Goal: Find contact information: Find contact information

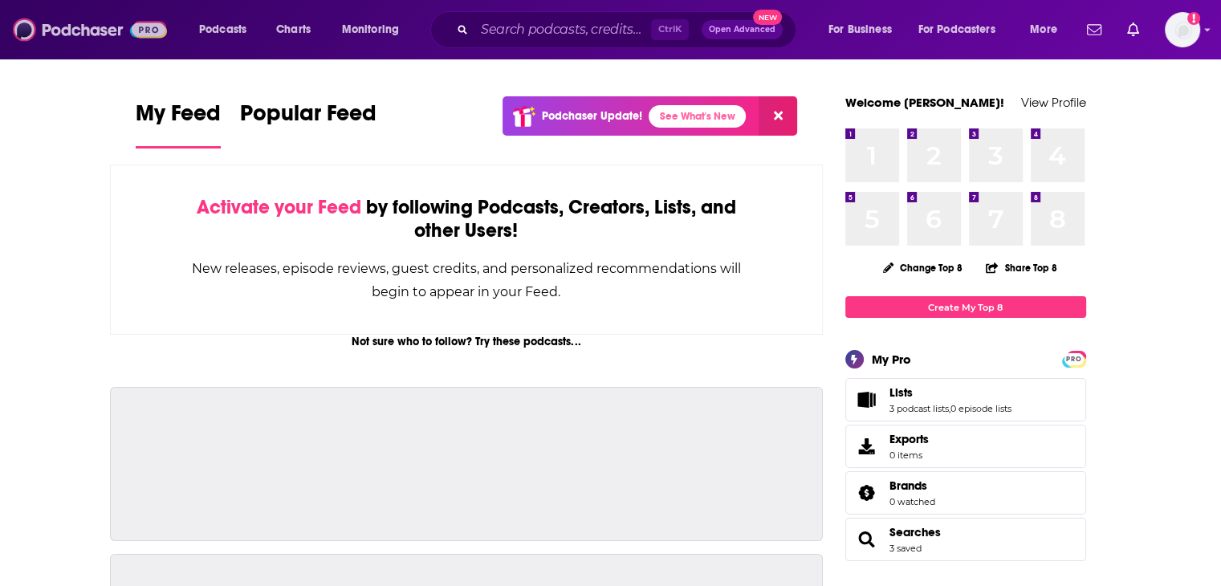
click at [92, 36] on img at bounding box center [90, 29] width 154 height 31
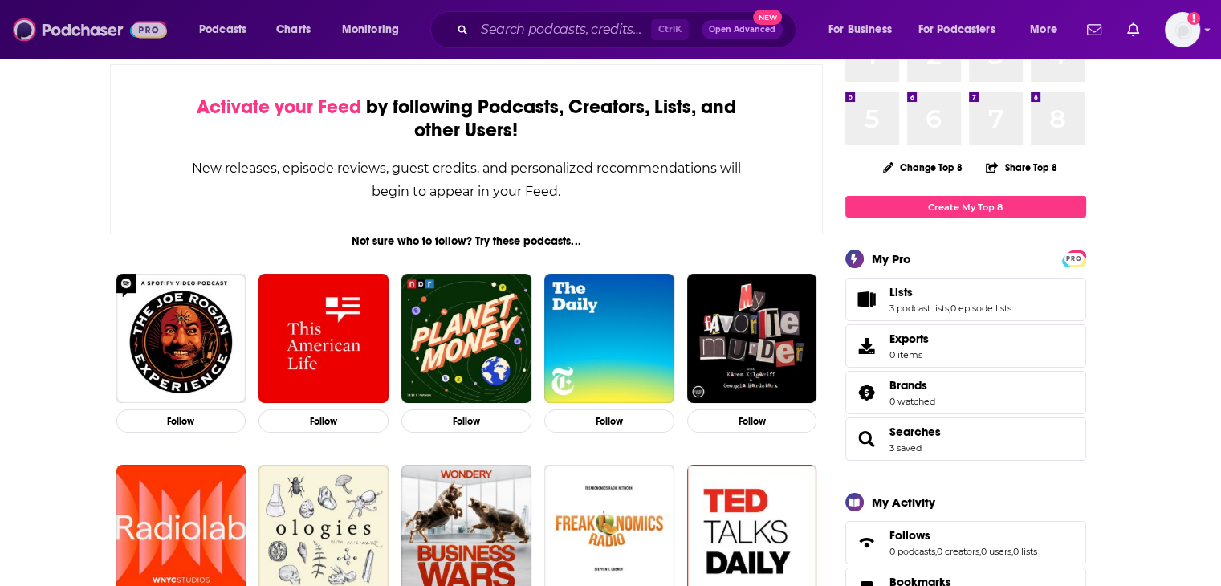
scroll to position [241, 0]
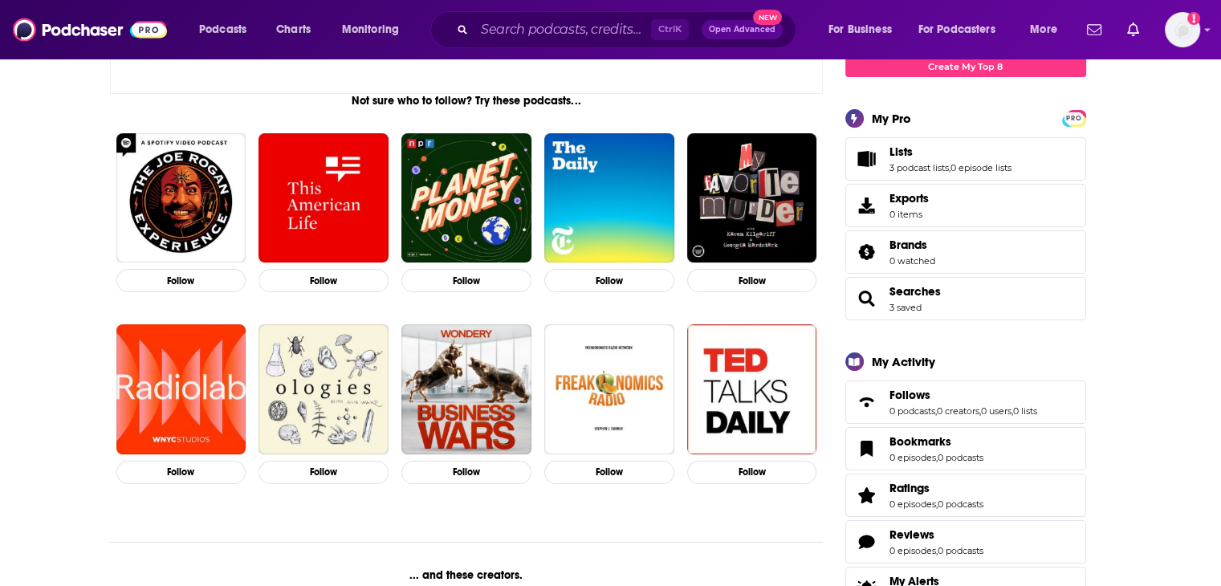
drag, startPoint x: 1196, startPoint y: 7, endPoint x: 55, endPoint y: 170, distance: 1152.0
click at [1199, 23] on img "Logged in as jessicasunpr" at bounding box center [1182, 29] width 35 height 35
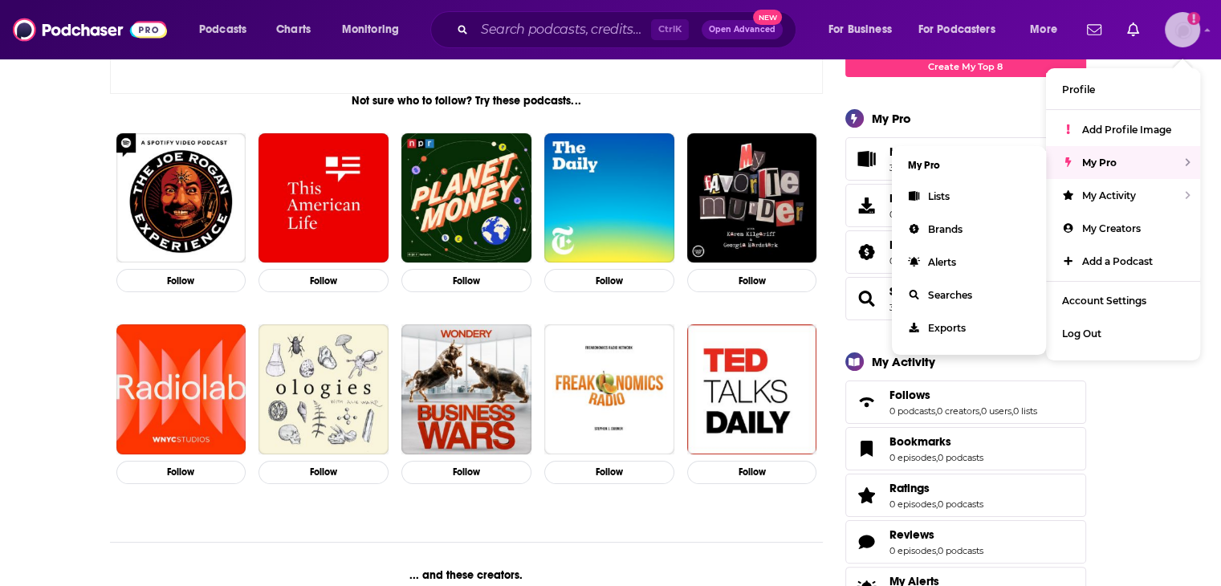
click at [1148, 152] on div "My Pro" at bounding box center [1123, 162] width 154 height 33
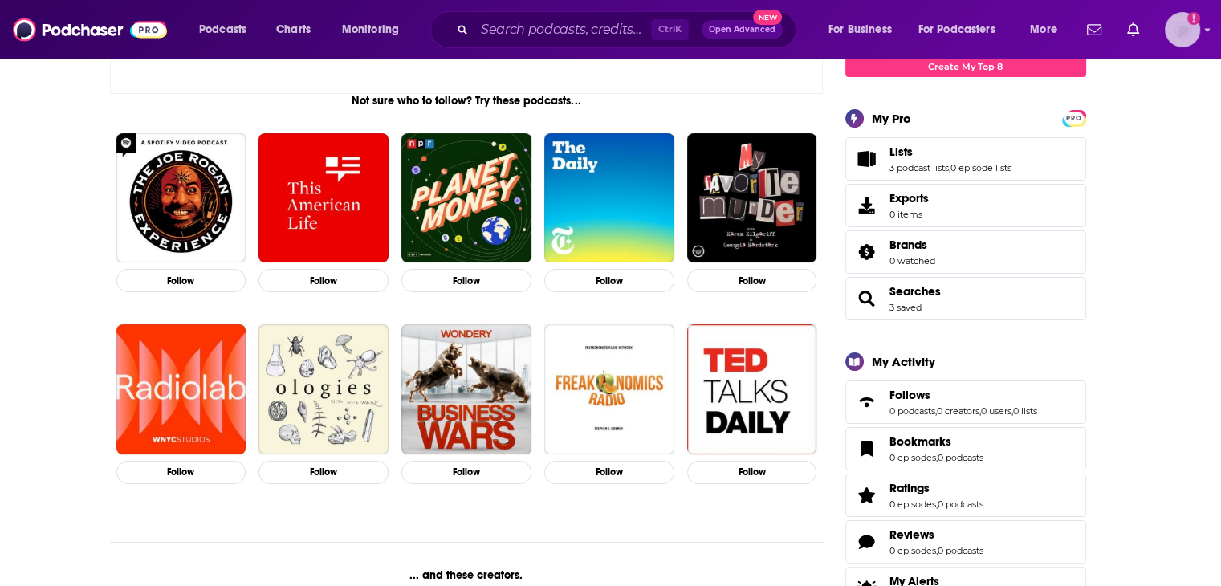
click at [1198, 34] on img "Logged in as jessicasunpr" at bounding box center [1182, 29] width 35 height 35
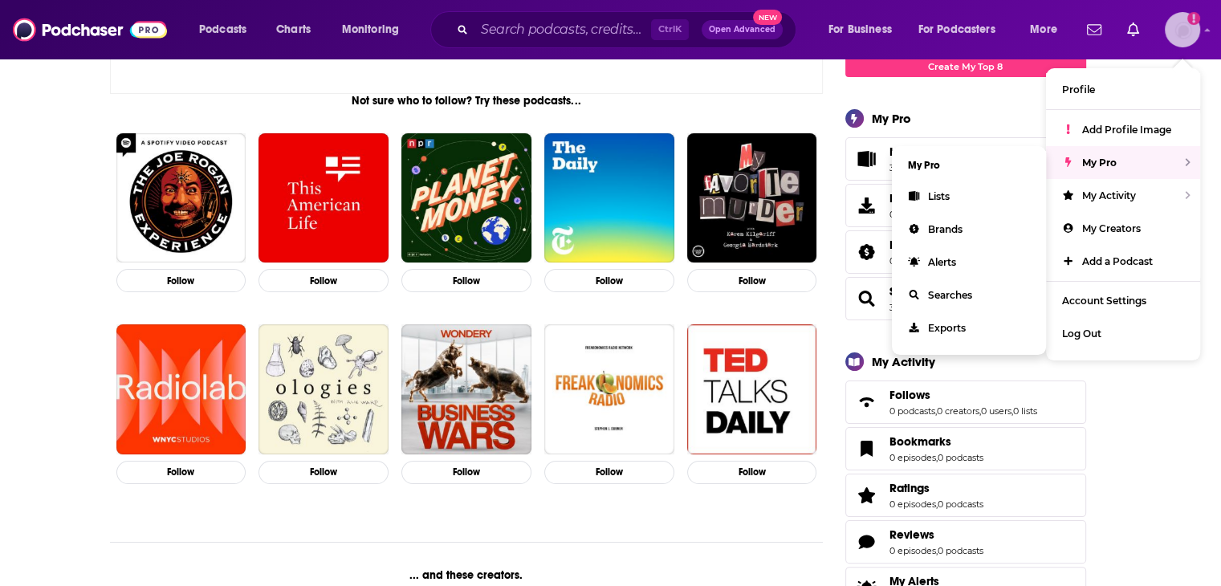
click at [1105, 158] on span "My Pro" at bounding box center [1100, 163] width 35 height 12
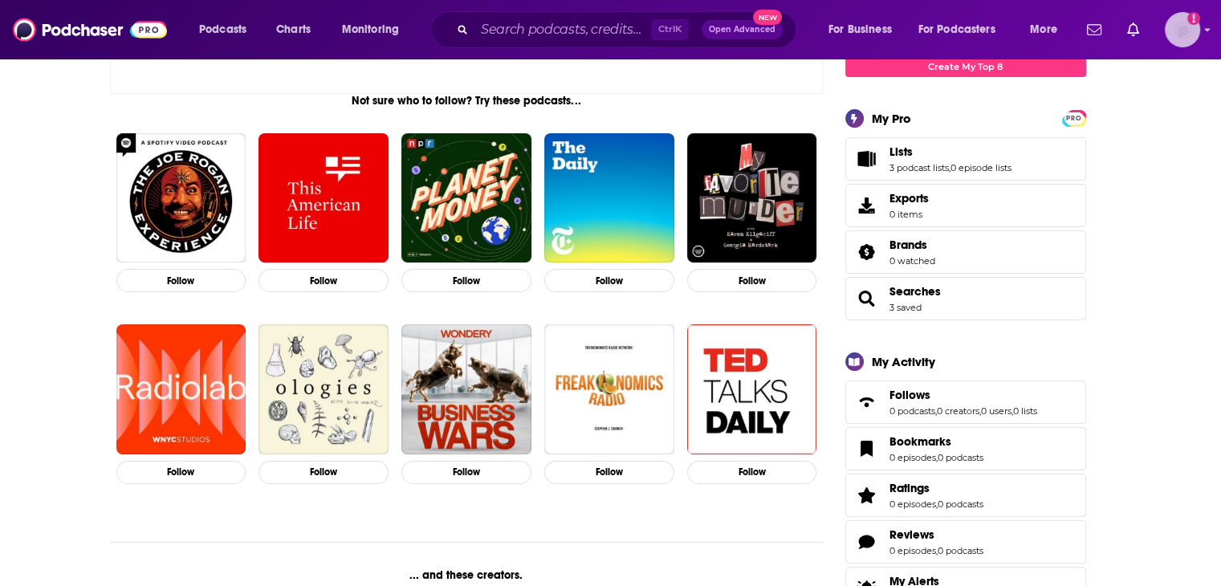
click at [1195, 43] on div "Logged in as jessicasunpr" at bounding box center [1182, 29] width 35 height 35
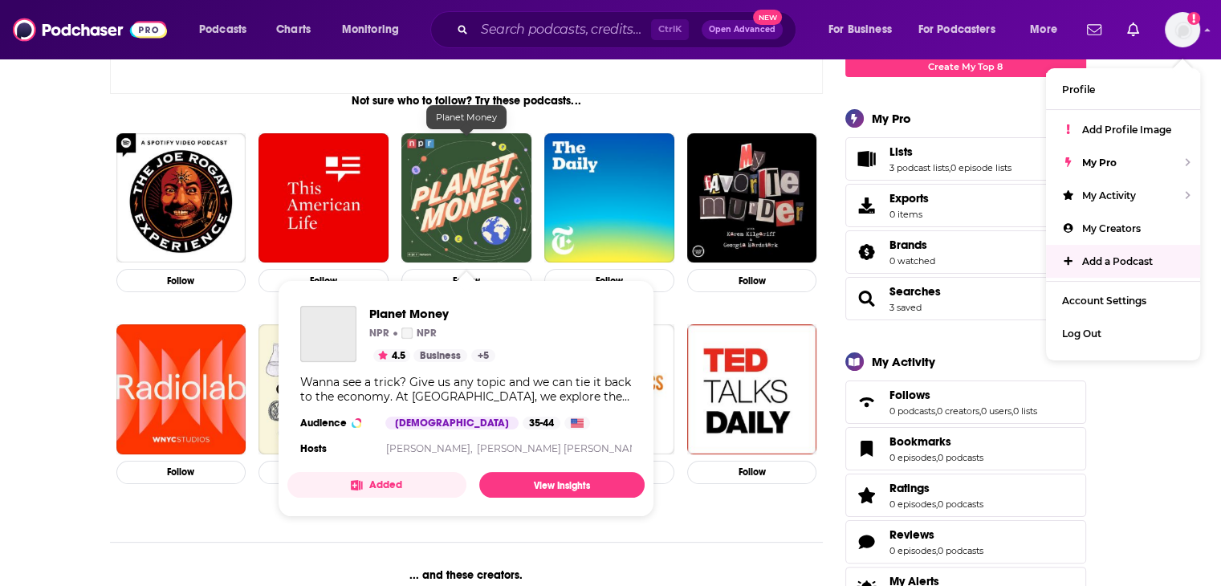
click at [483, 214] on img "Planet Money" at bounding box center [467, 198] width 130 height 130
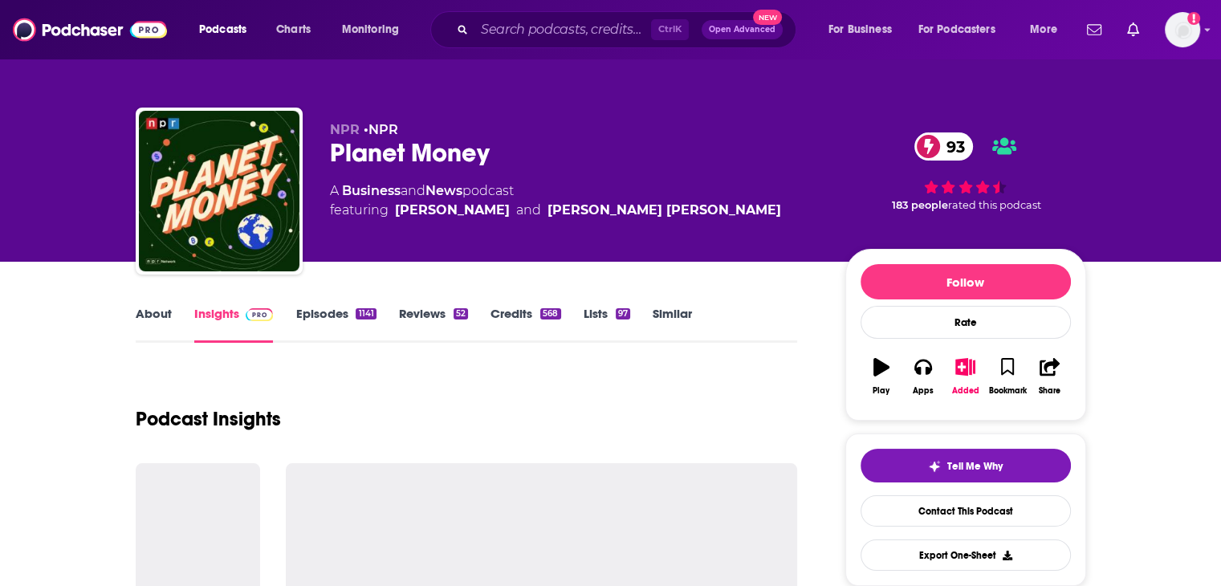
click at [356, 309] on div "1141" at bounding box center [366, 313] width 20 height 11
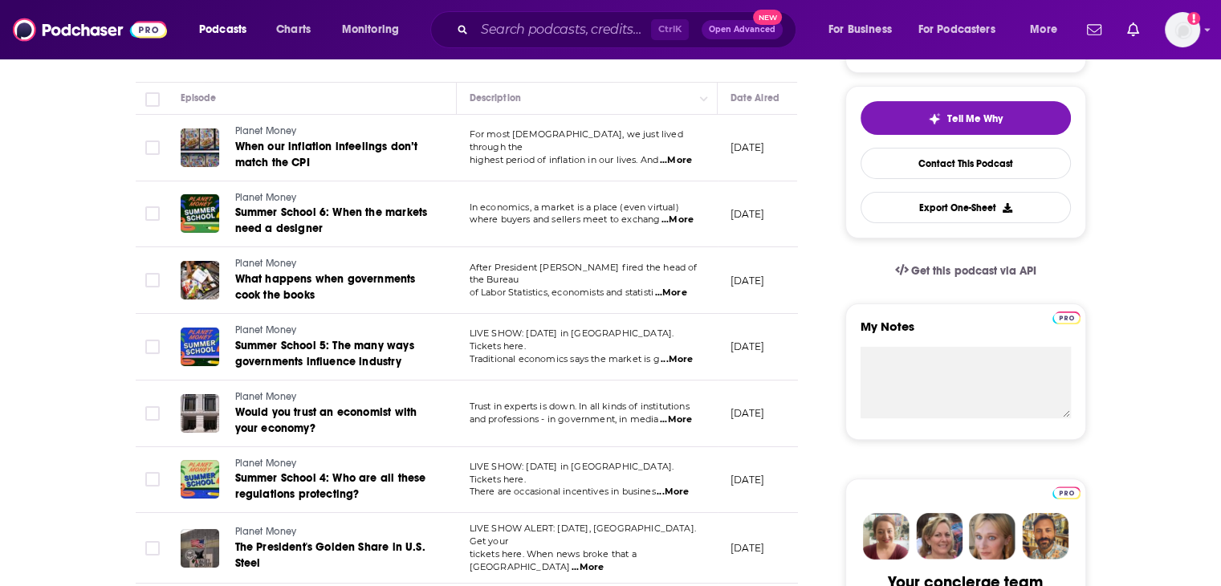
scroll to position [241, 0]
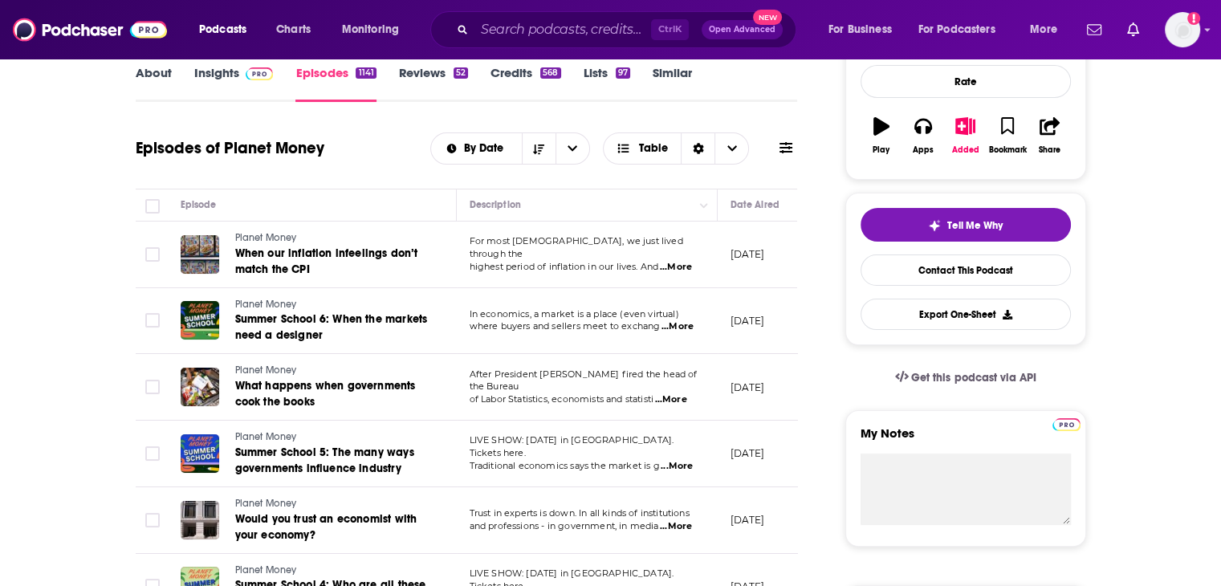
click at [597, 73] on link "Lists 97" at bounding box center [607, 83] width 47 height 37
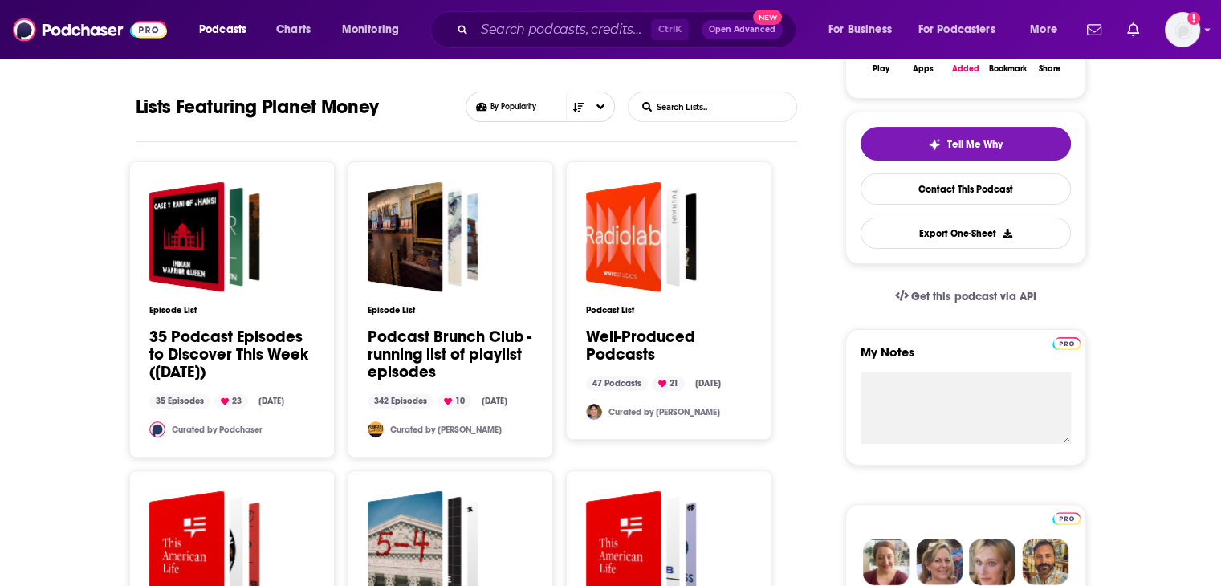
scroll to position [321, 0]
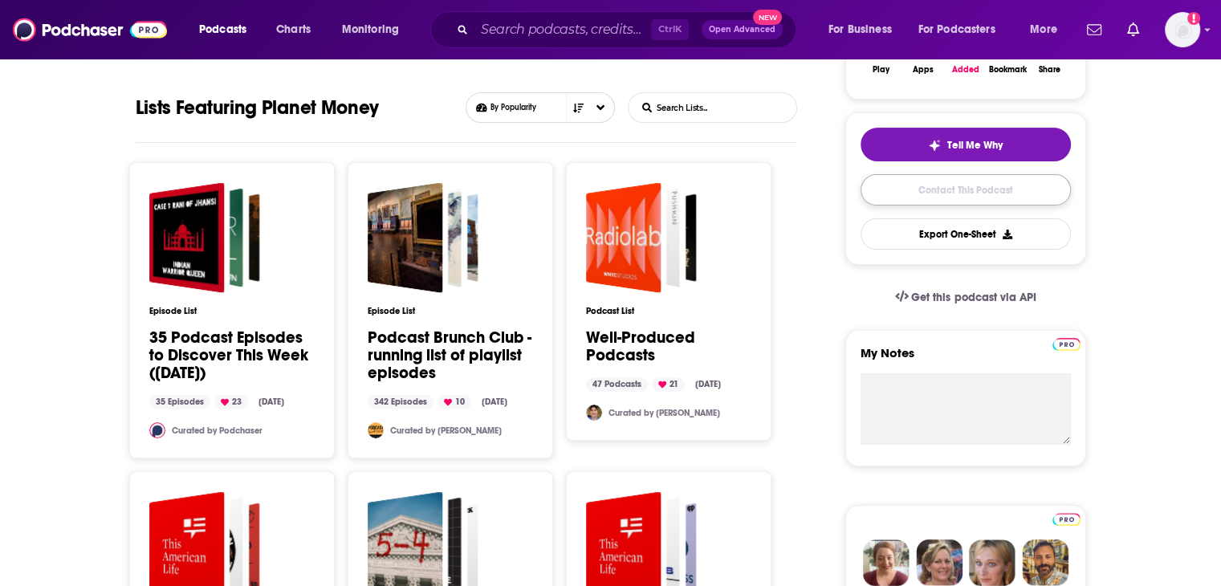
click at [960, 181] on link "Contact This Podcast" at bounding box center [966, 189] width 210 height 31
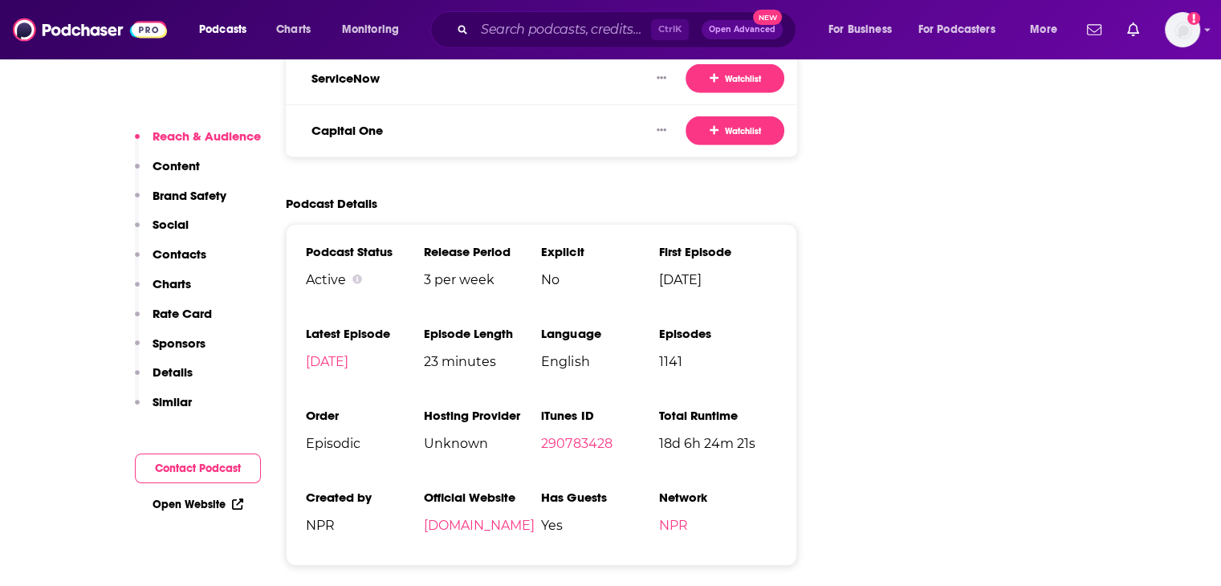
scroll to position [5257, 0]
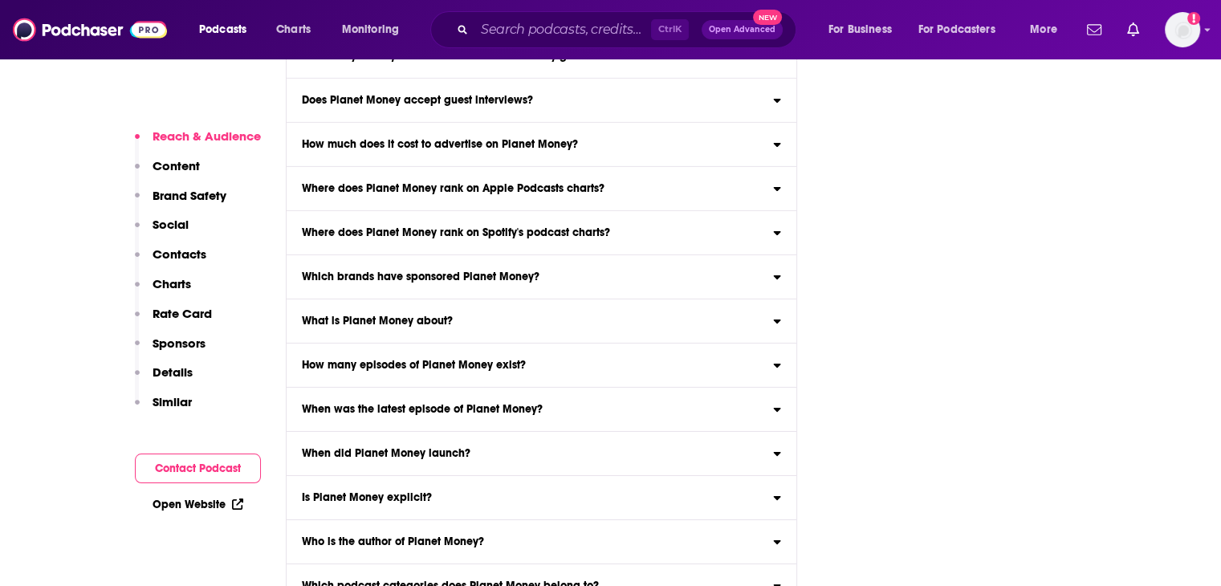
click at [636, 18] on div "How do I contact Planet Money?" at bounding box center [542, 11] width 511 height 11
click at [0, 0] on input "How do I contact Planet Money? Click here to view contact information for Plane…" at bounding box center [0, 0] width 0 height 0
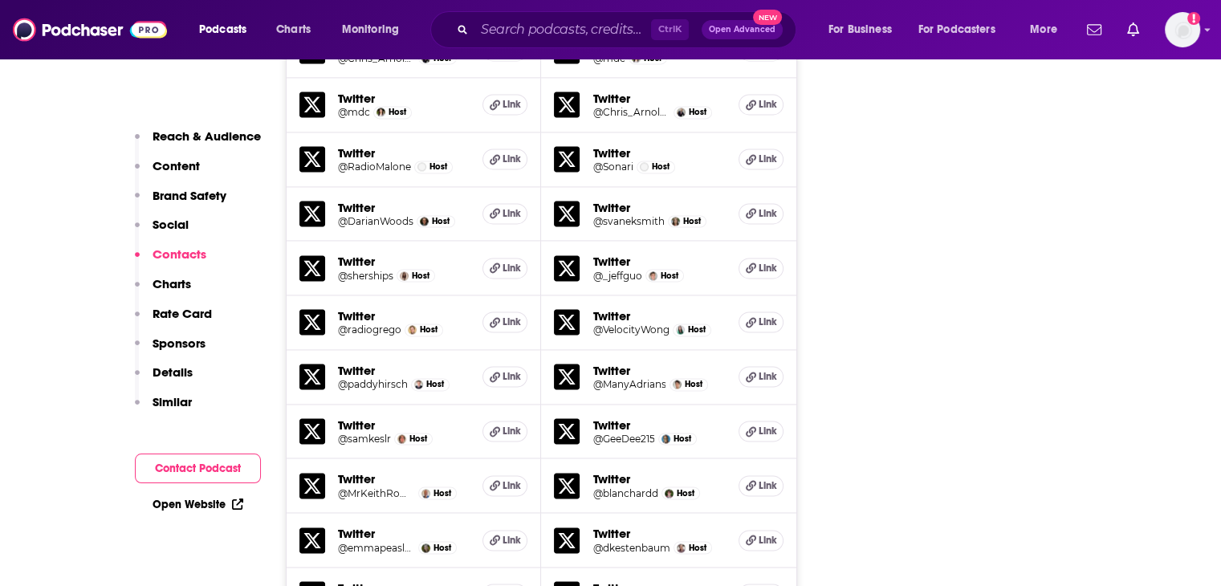
click at [184, 468] on button "Contact Podcast" at bounding box center [198, 469] width 126 height 30
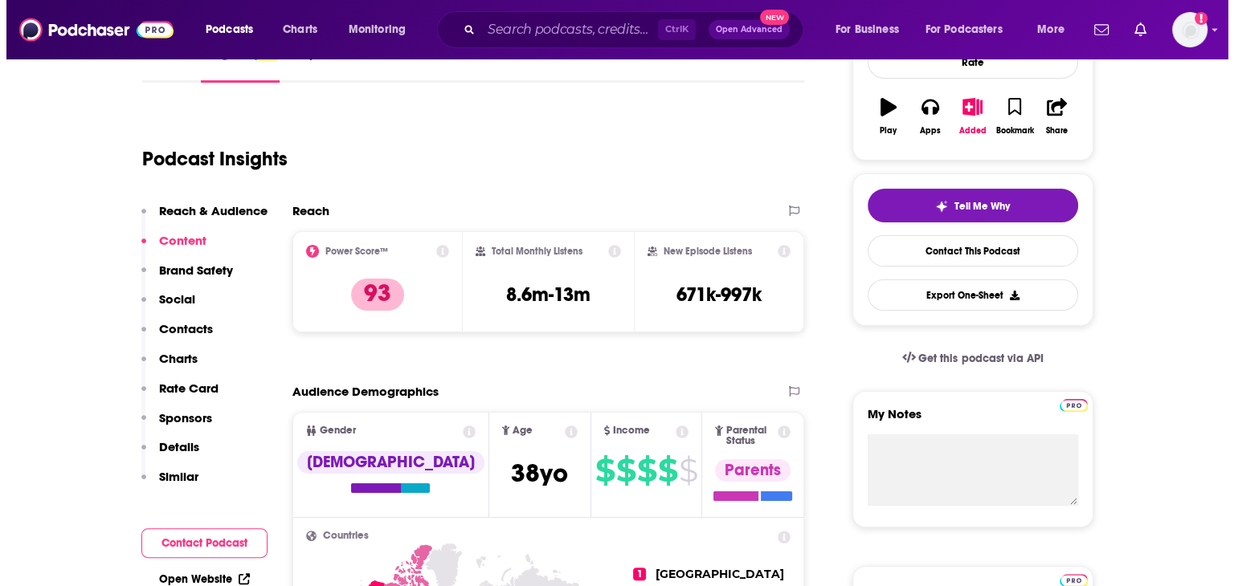
scroll to position [0, 0]
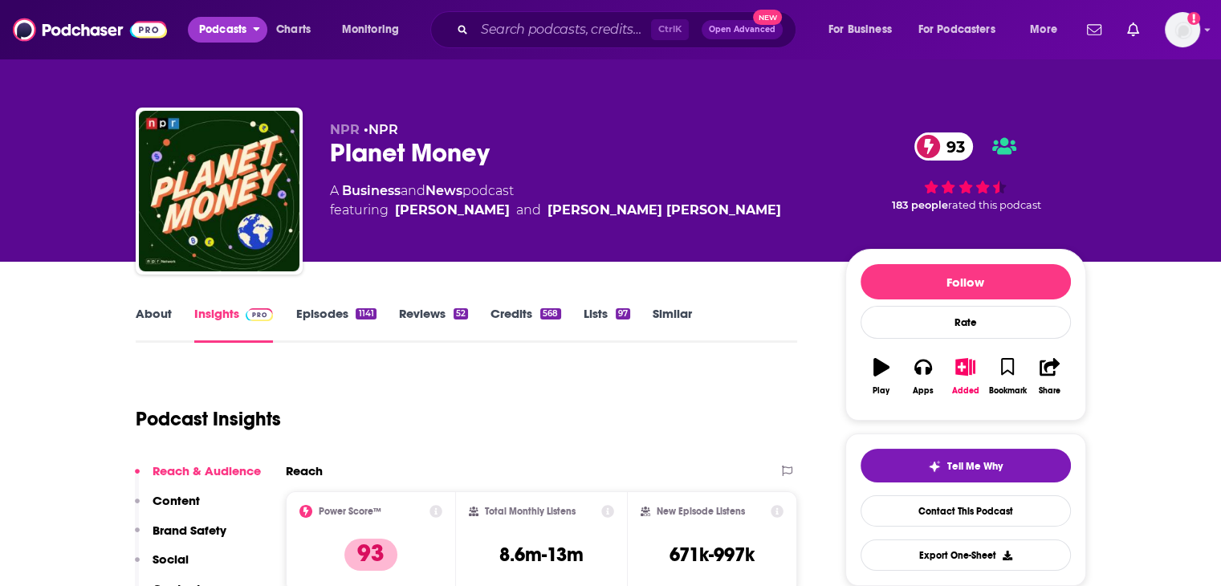
click at [218, 27] on span "Podcasts" at bounding box center [222, 29] width 47 height 22
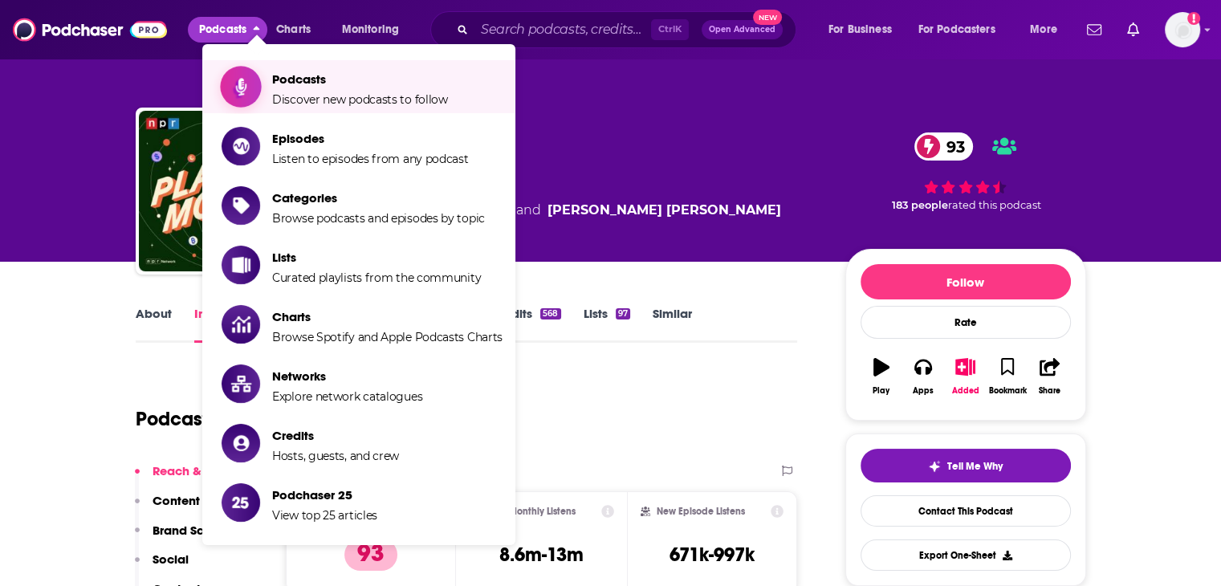
click at [357, 75] on span "Podcasts" at bounding box center [360, 78] width 176 height 15
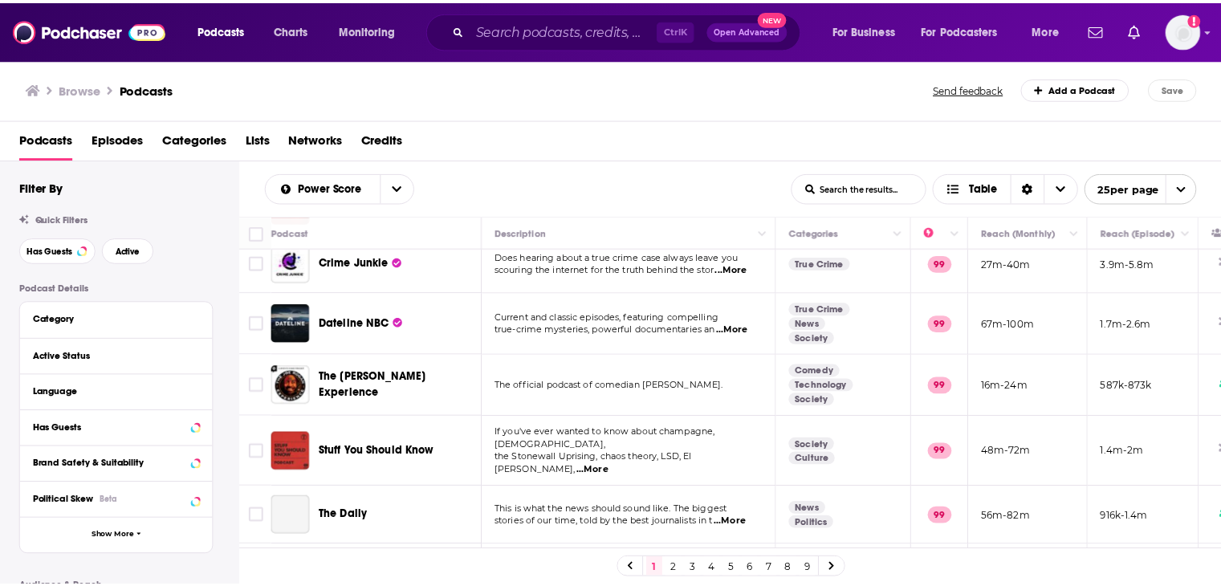
scroll to position [161, 0]
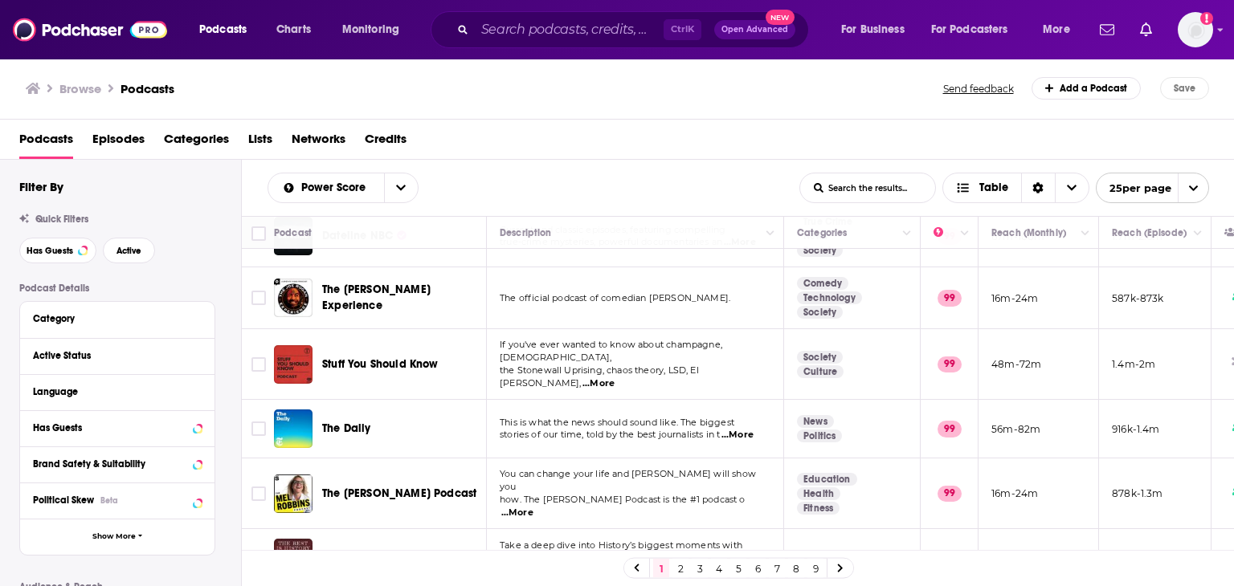
click at [433, 300] on div "Podcasts Charts Monitoring Ctrl K Open Advanced New For Business For Podcasters…" at bounding box center [617, 293] width 1234 height 586
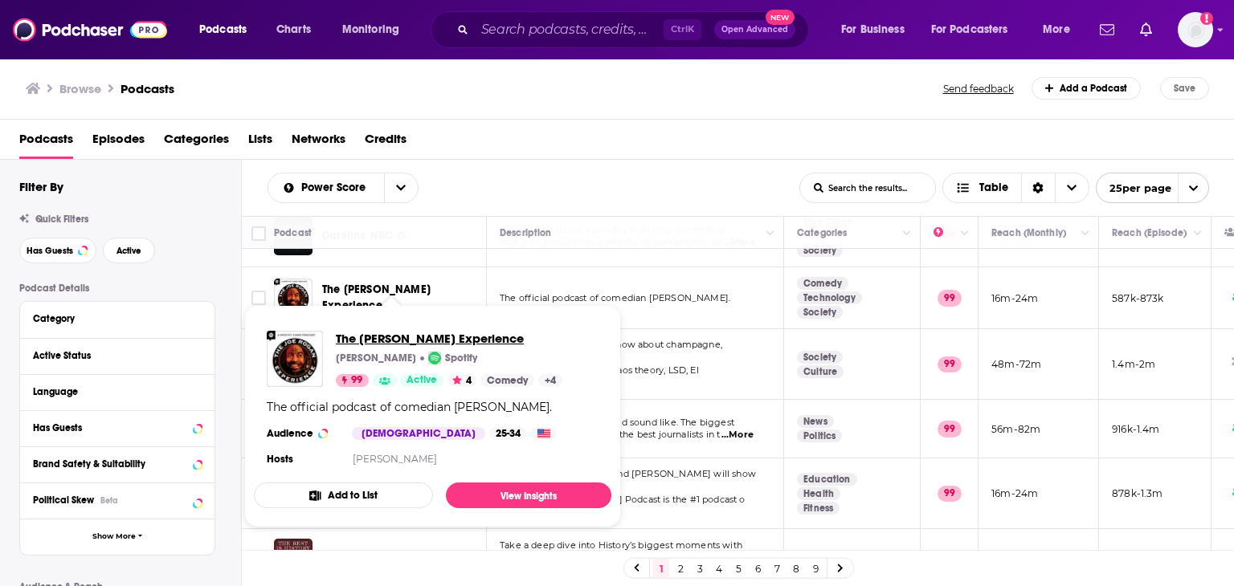
click at [390, 335] on span "The [PERSON_NAME] Experience" at bounding box center [449, 338] width 226 height 15
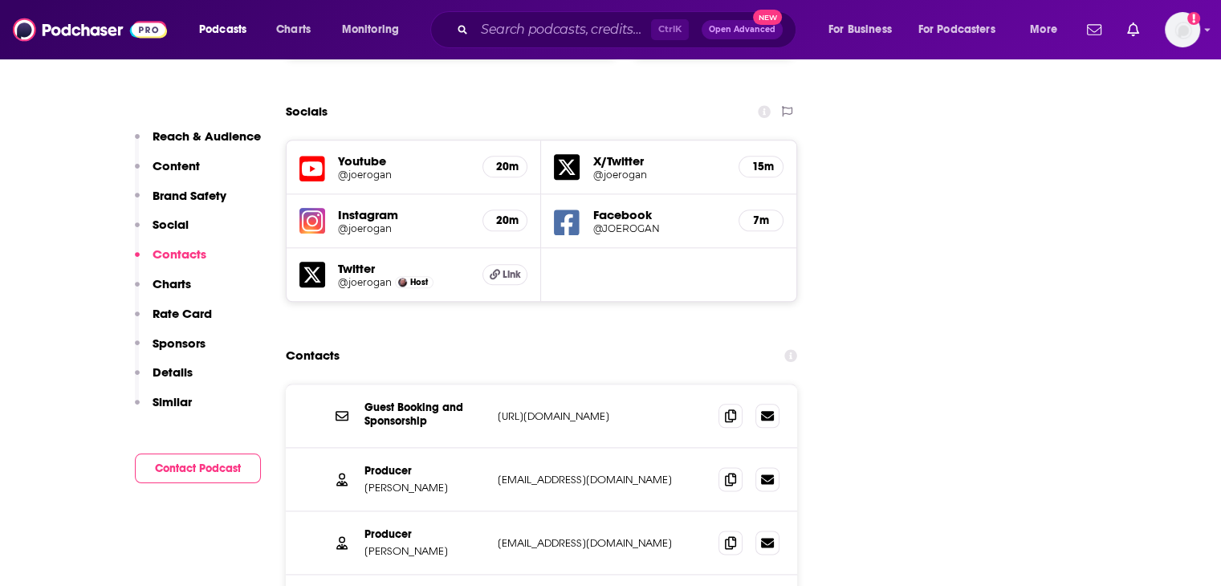
scroll to position [1927, 0]
